Goal: Task Accomplishment & Management: Manage account settings

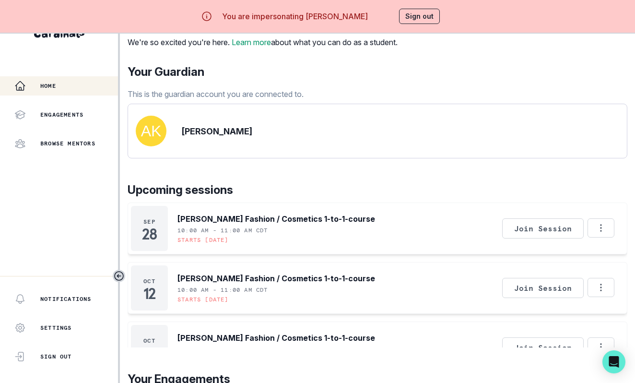
click at [388, 22] on div "You are impersonating [PERSON_NAME] Sign out" at bounding box center [317, 16] width 272 height 23
click at [415, 21] on button "Sign out" at bounding box center [419, 16] width 41 height 15
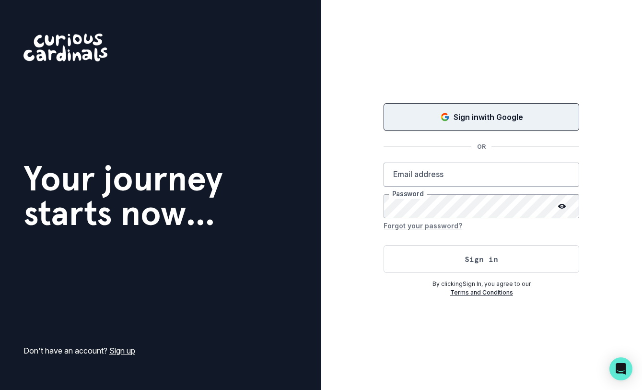
drag, startPoint x: 513, startPoint y: 133, endPoint x: 514, endPoint y: 126, distance: 7.7
click at [513, 133] on div "Sign in with Google OR Email address Password Forgot your password? Sign in By …" at bounding box center [482, 199] width 196 height 196
click at [516, 119] on p "Sign in with Google" at bounding box center [489, 117] width 70 height 12
